Goal: Communication & Community: Answer question/provide support

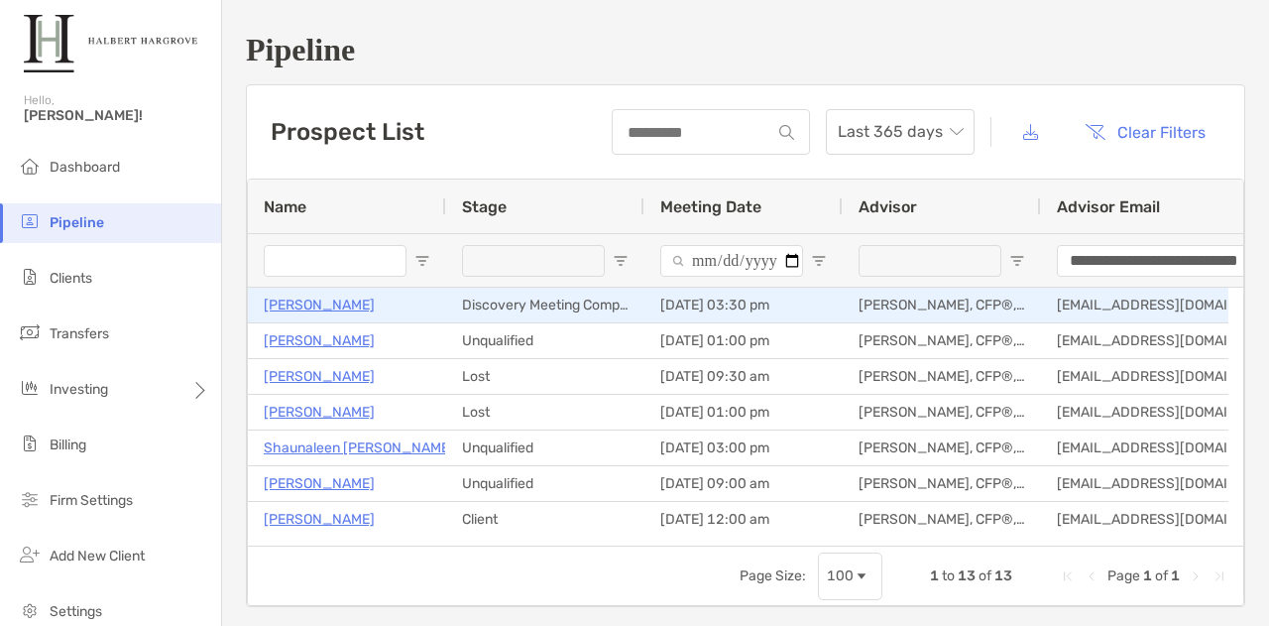
click at [310, 302] on p "[PERSON_NAME]" at bounding box center [319, 305] width 111 height 25
click at [318, 296] on p "[PERSON_NAME]" at bounding box center [319, 305] width 111 height 25
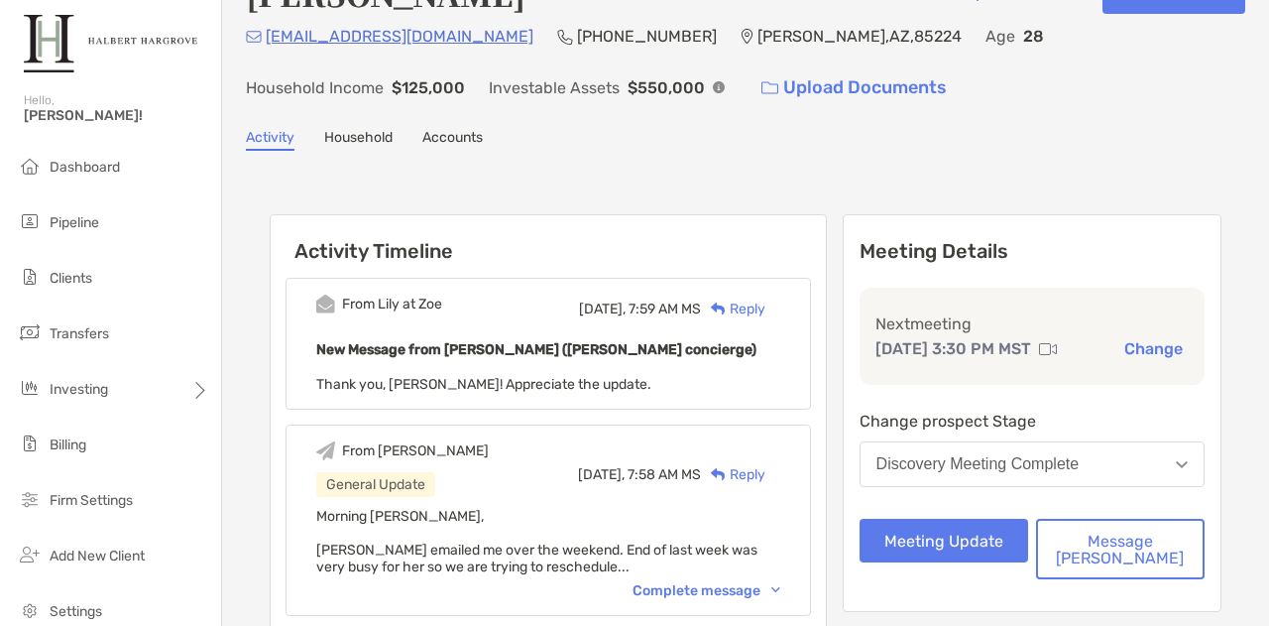
scroll to position [53, 0]
click at [1129, 360] on button "Change" at bounding box center [1153, 349] width 70 height 21
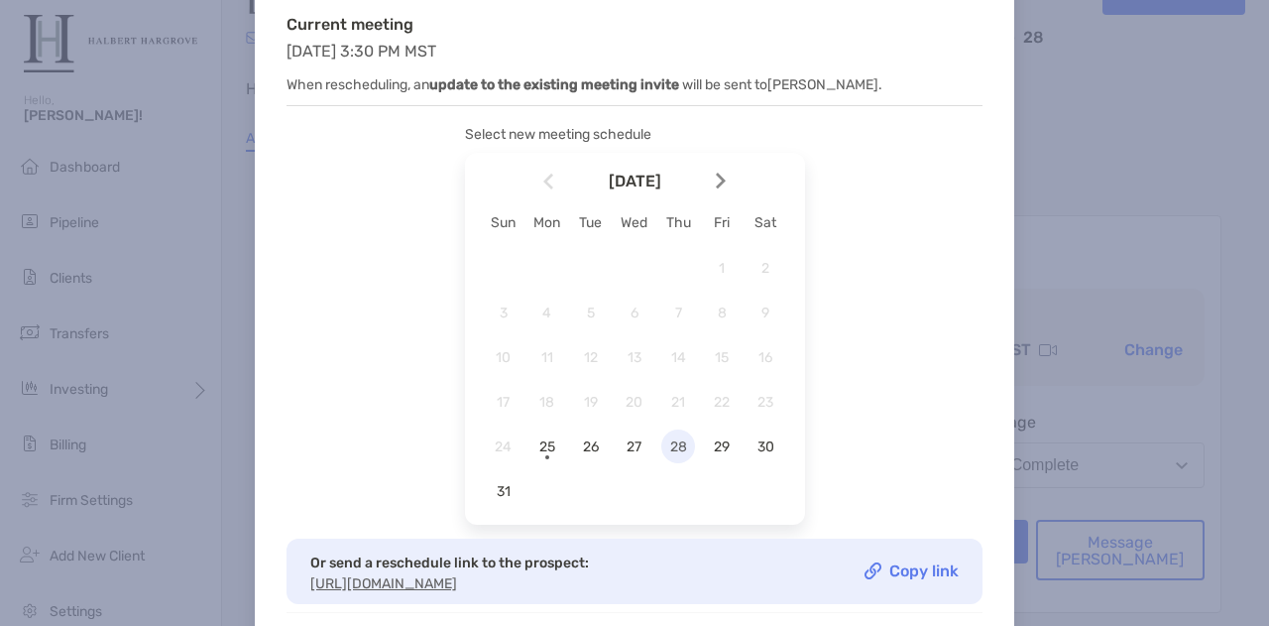
click at [677, 447] on span "28" at bounding box center [678, 446] width 34 height 17
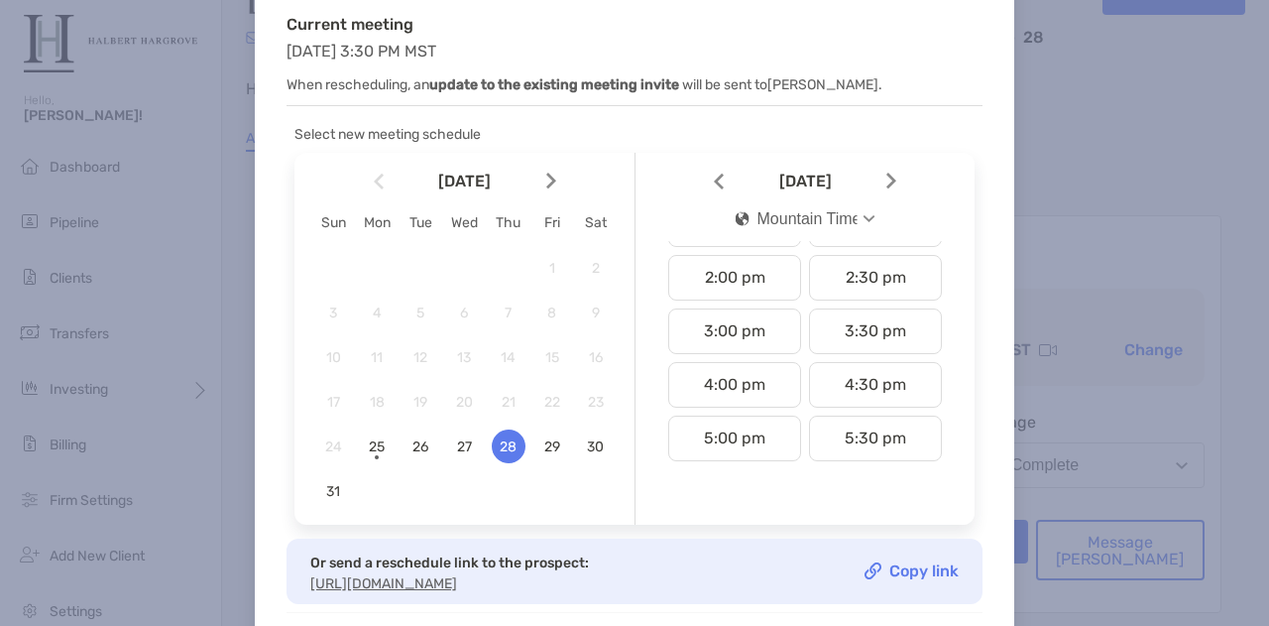
scroll to position [737, 0]
click at [752, 310] on div "3:00 pm" at bounding box center [734, 330] width 133 height 46
click at [851, 210] on div "Mountain Time" at bounding box center [797, 219] width 122 height 18
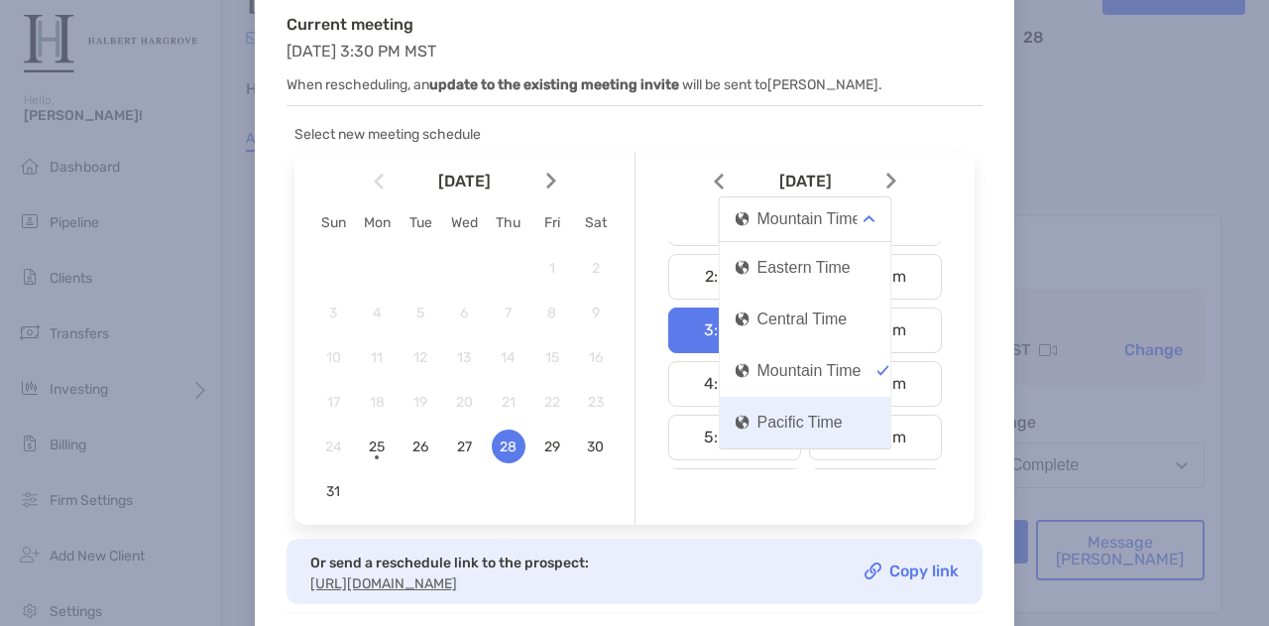
click at [800, 425] on div "Pacific Time" at bounding box center [789, 422] width 107 height 18
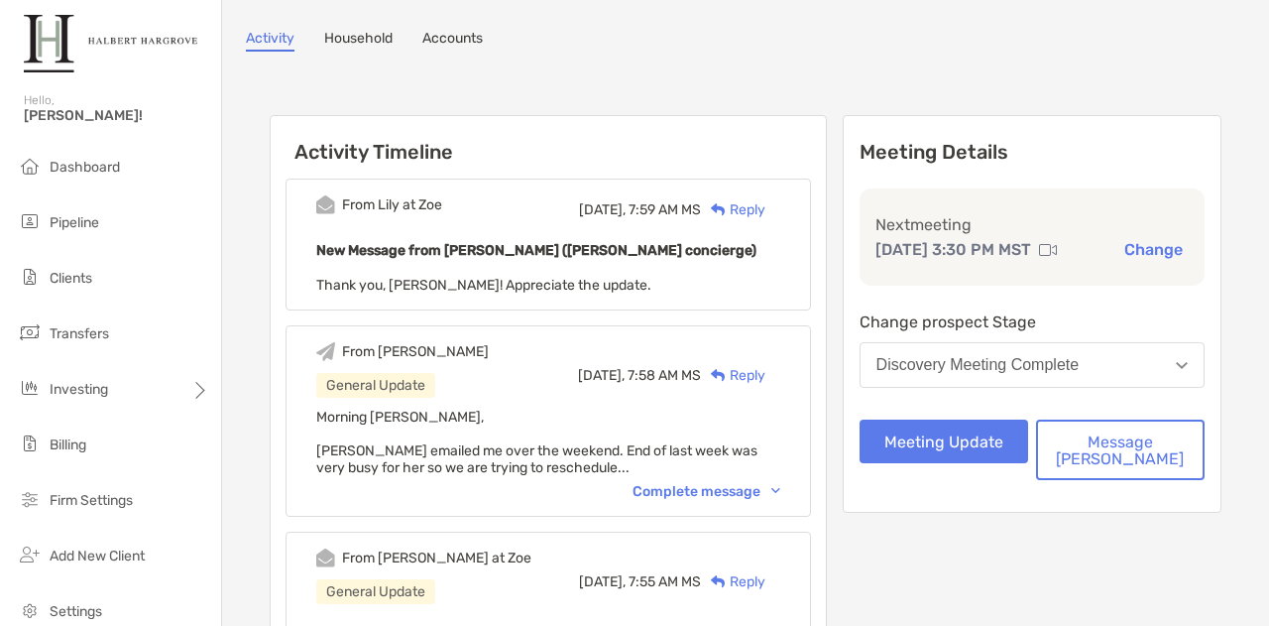
scroll to position [127, 0]
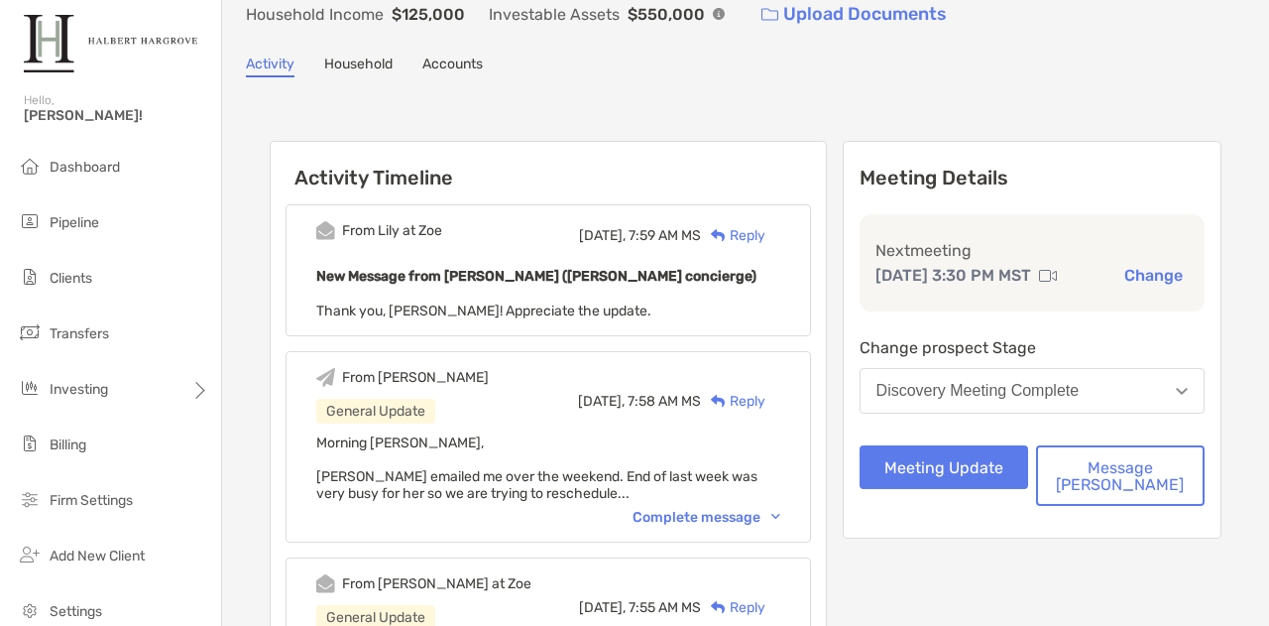
click at [765, 232] on div "Reply" at bounding box center [733, 235] width 64 height 21
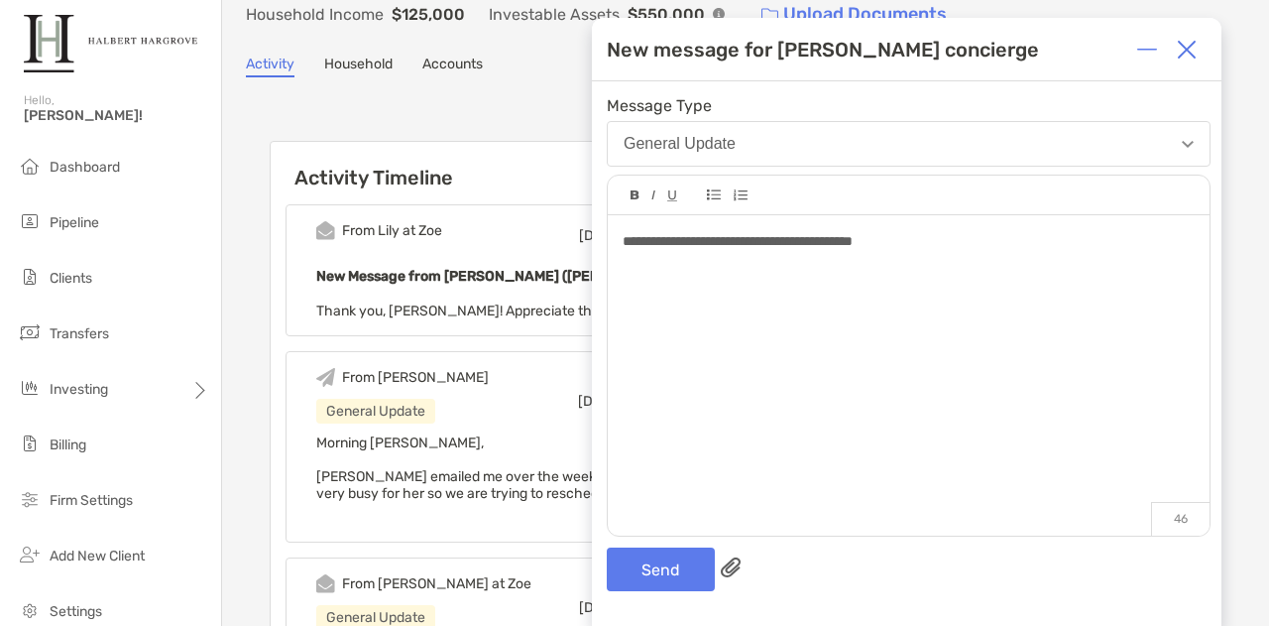
click at [854, 261] on div "**********" at bounding box center [909, 365] width 602 height 300
click at [1035, 241] on div "**********" at bounding box center [908, 241] width 571 height 21
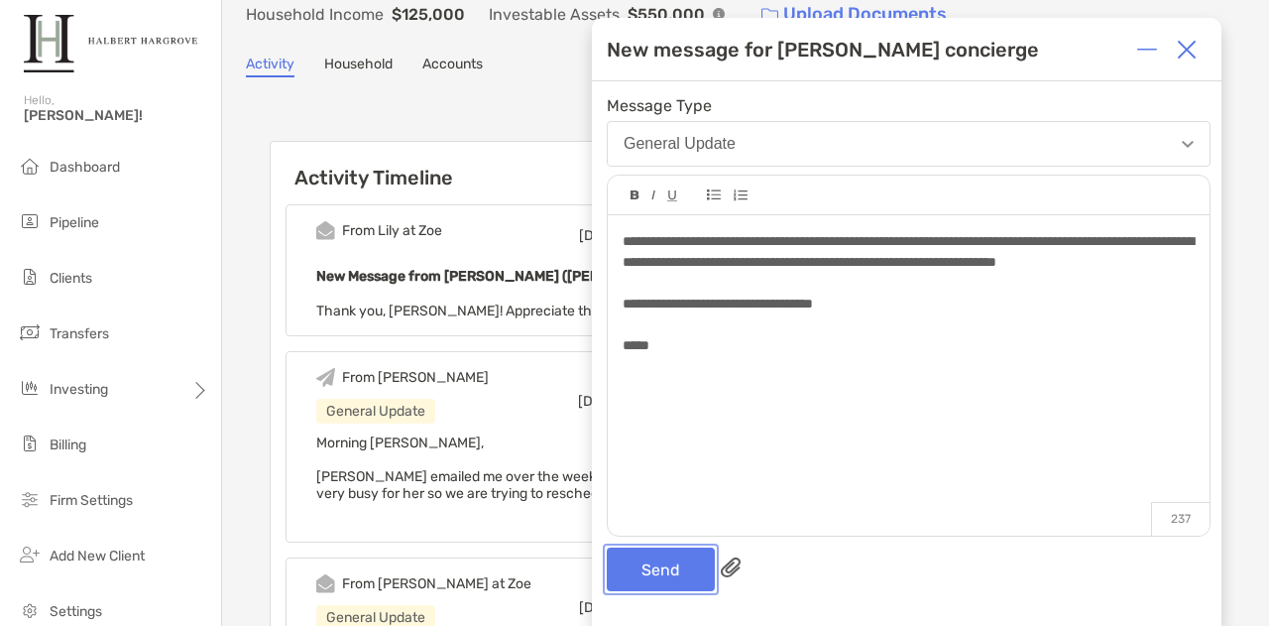
click at [658, 568] on button "Send" at bounding box center [661, 569] width 108 height 44
